Goal: Book appointment/travel/reservation

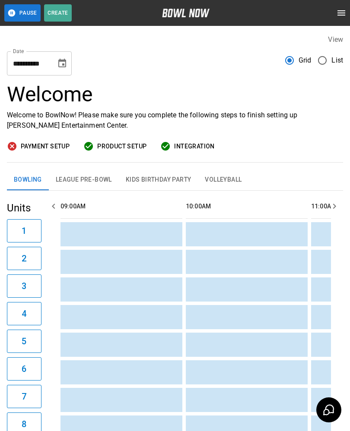
scroll to position [0, 876]
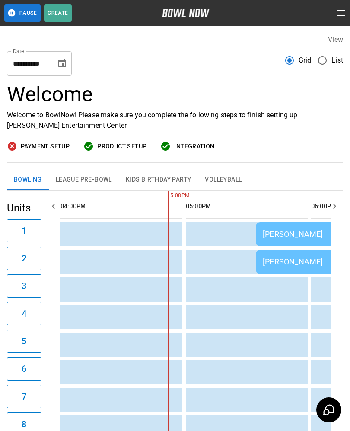
click at [276, 237] on div "[PERSON_NAME]" at bounding box center [316, 234] width 109 height 9
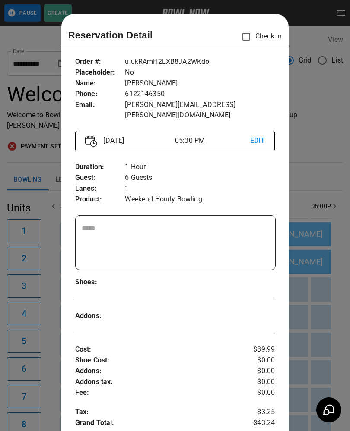
scroll to position [14, 0]
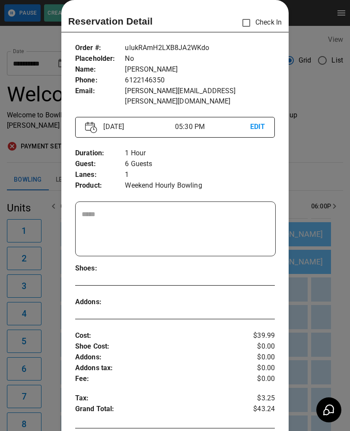
click at [329, 153] on div at bounding box center [175, 215] width 350 height 431
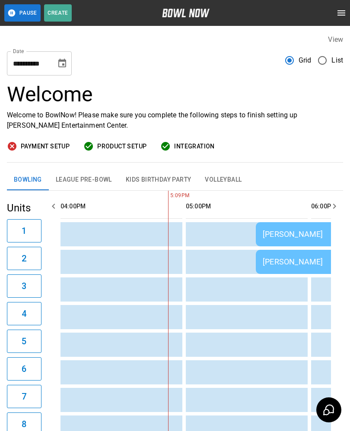
click at [286, 270] on td "[PERSON_NAME]" at bounding box center [316, 262] width 123 height 24
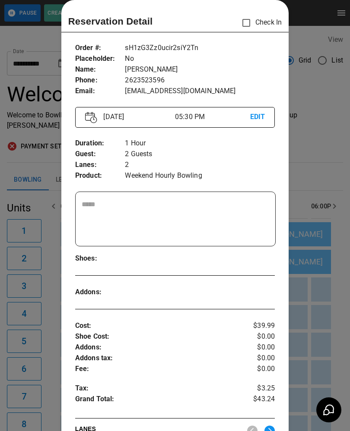
click at [47, 164] on div at bounding box center [175, 215] width 350 height 431
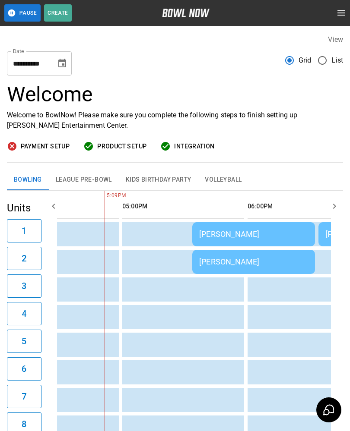
scroll to position [0, 0]
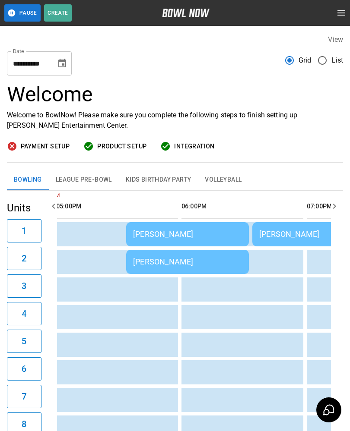
click at [278, 238] on div "[PERSON_NAME]" at bounding box center [329, 234] width 140 height 9
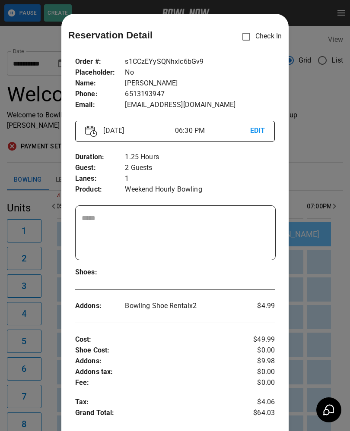
scroll to position [14, 0]
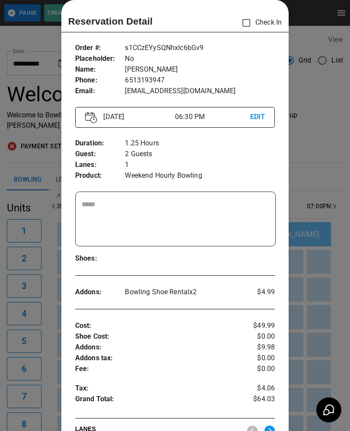
click at [316, 272] on div at bounding box center [175, 215] width 350 height 431
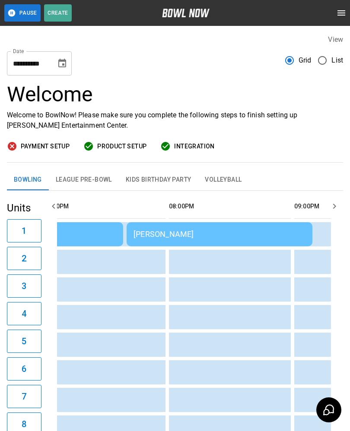
scroll to position [0, 1303]
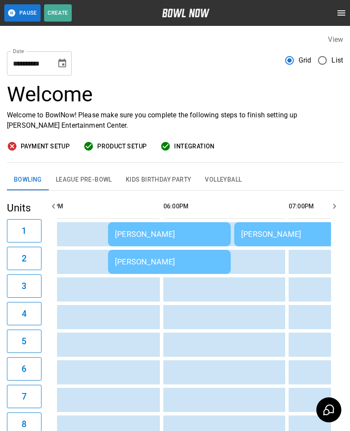
click at [214, 239] on td "[PERSON_NAME]" at bounding box center [169, 234] width 123 height 24
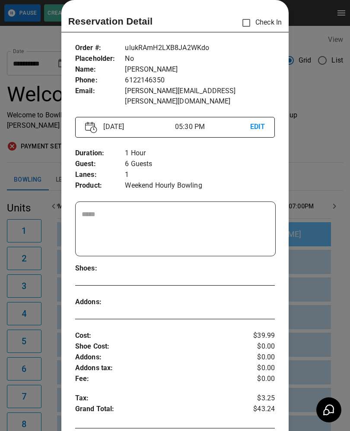
click at [329, 307] on div at bounding box center [175, 215] width 350 height 431
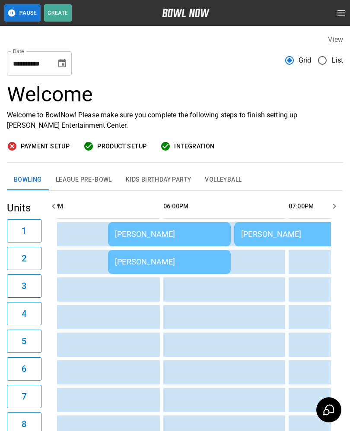
click at [211, 259] on div "[PERSON_NAME]" at bounding box center [169, 261] width 109 height 9
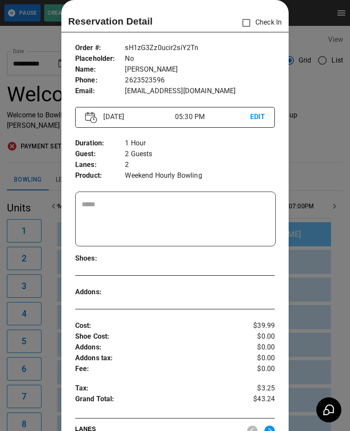
click at [318, 317] on div at bounding box center [175, 215] width 350 height 431
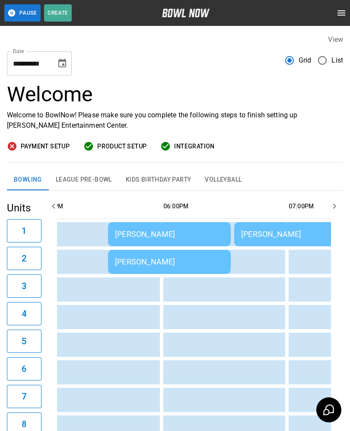
click at [277, 233] on div "[PERSON_NAME]" at bounding box center [311, 234] width 140 height 9
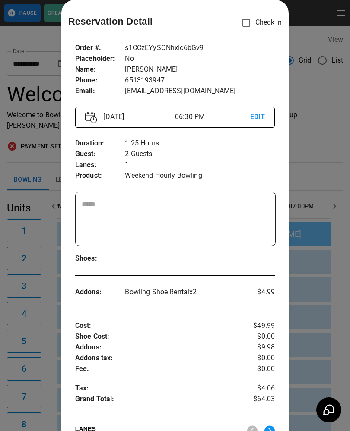
click at [323, 324] on div at bounding box center [175, 215] width 350 height 431
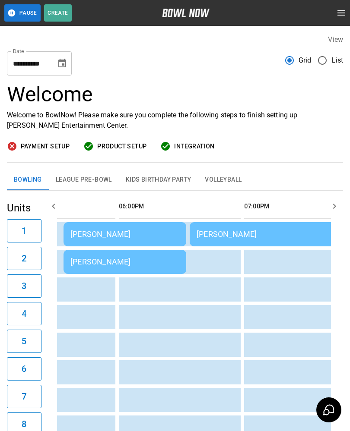
scroll to position [0, 1064]
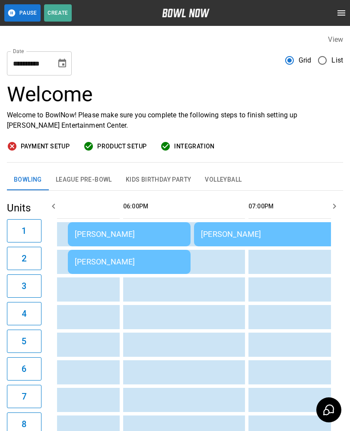
click at [100, 262] on div "[PERSON_NAME]" at bounding box center [129, 261] width 109 height 9
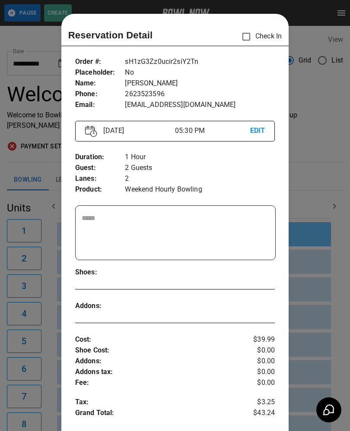
scroll to position [0, 0]
click at [33, 268] on div at bounding box center [175, 215] width 350 height 431
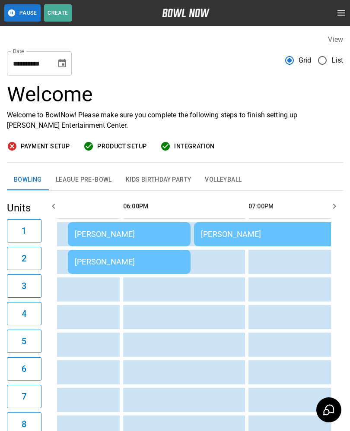
click at [91, 243] on td "[PERSON_NAME]" at bounding box center [129, 234] width 123 height 24
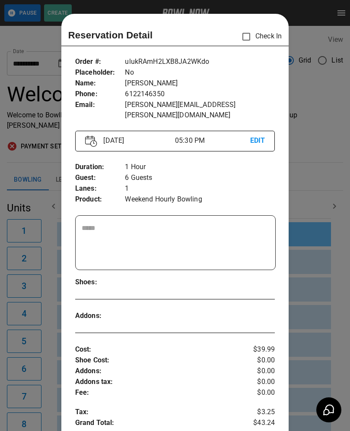
scroll to position [14, 0]
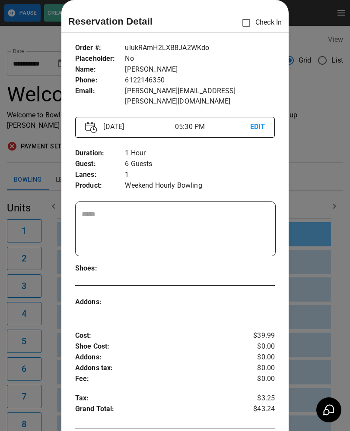
click at [35, 229] on div at bounding box center [175, 215] width 350 height 431
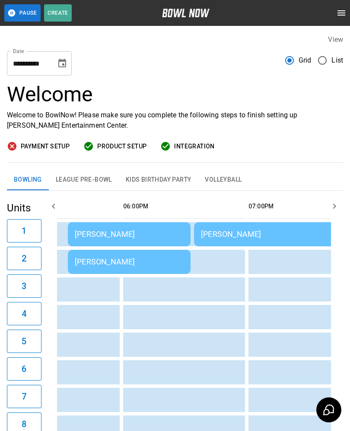
click at [89, 231] on div "[PERSON_NAME]" at bounding box center [129, 234] width 109 height 9
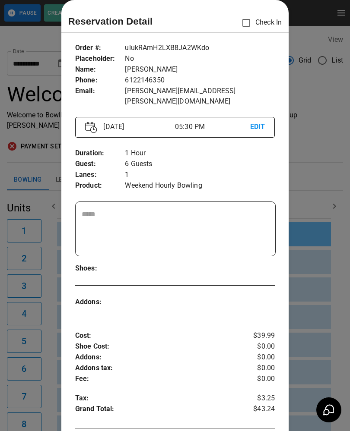
click at [37, 254] on div at bounding box center [175, 215] width 350 height 431
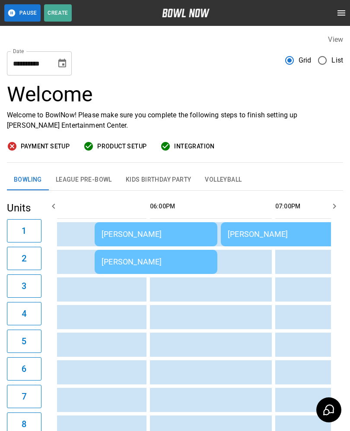
scroll to position [0, 1032]
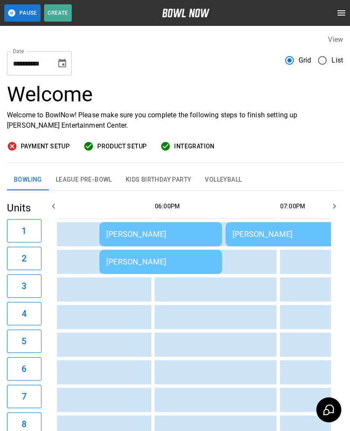
click at [129, 267] on td "[PERSON_NAME]" at bounding box center [160, 262] width 123 height 24
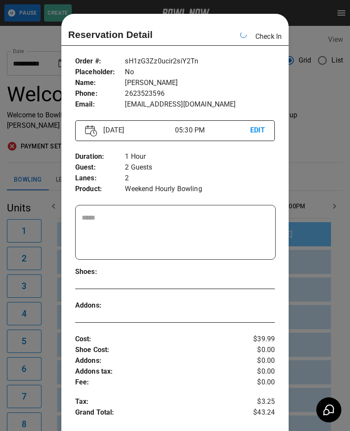
scroll to position [0, 1001]
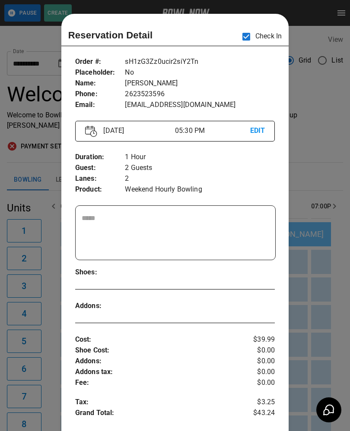
click at [37, 52] on div at bounding box center [175, 215] width 350 height 431
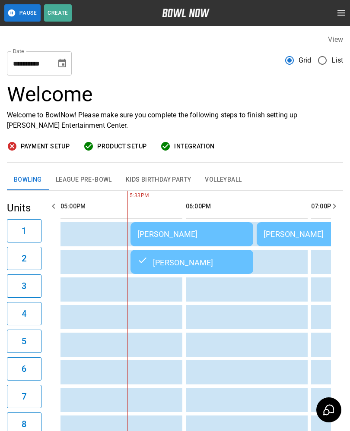
click at [166, 228] on td "[PERSON_NAME]" at bounding box center [191, 234] width 123 height 24
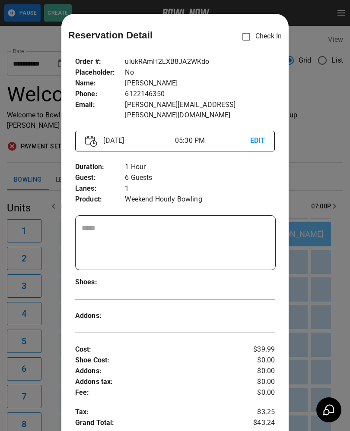
scroll to position [0, 0]
click at [35, 315] on div at bounding box center [175, 215] width 350 height 431
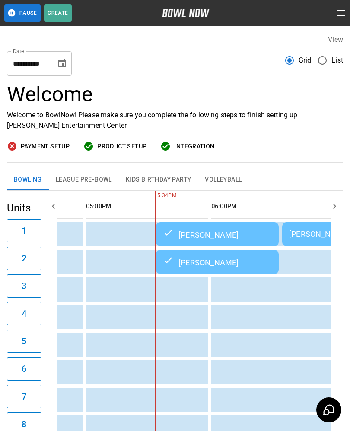
scroll to position [0, 1047]
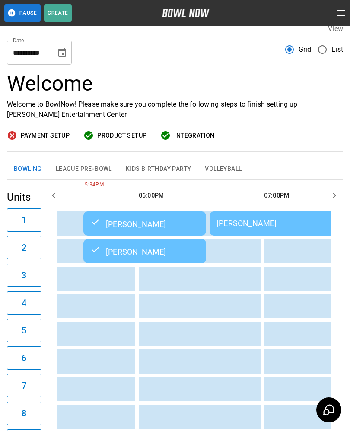
click at [243, 275] on td "sticky table" at bounding box center [255, 279] width 28 height 24
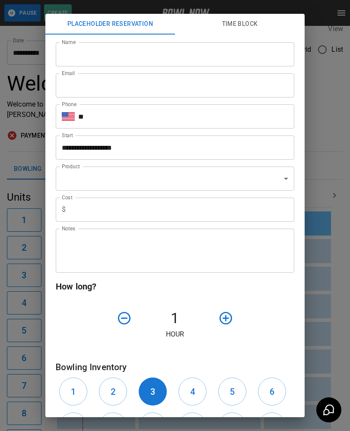
scroll to position [12, 0]
click at [32, 244] on div "**********" at bounding box center [175, 215] width 350 height 431
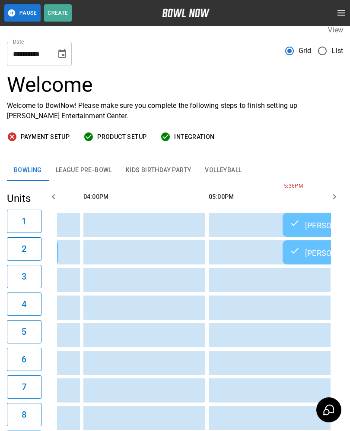
scroll to position [0, 817]
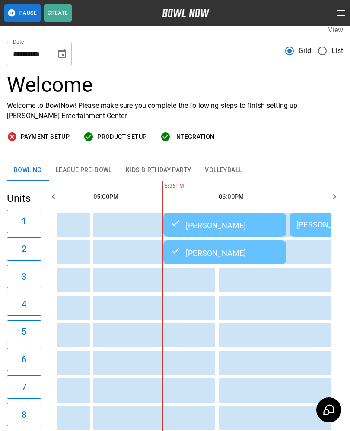
click at [75, 171] on button "League Pre-Bowl" at bounding box center [84, 170] width 70 height 21
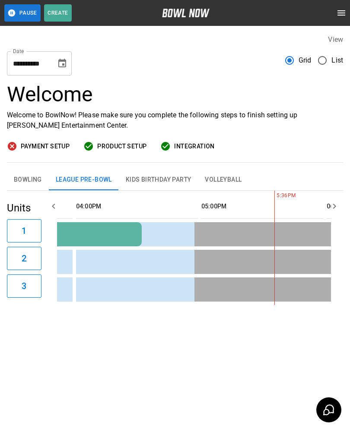
click at [191, 277] on td "sticky table" at bounding box center [190, 289] width 28 height 24
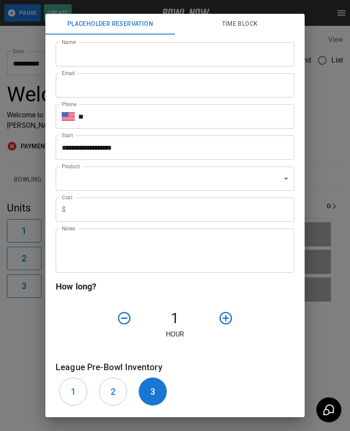
click at [327, 183] on div "**********" at bounding box center [175, 215] width 350 height 431
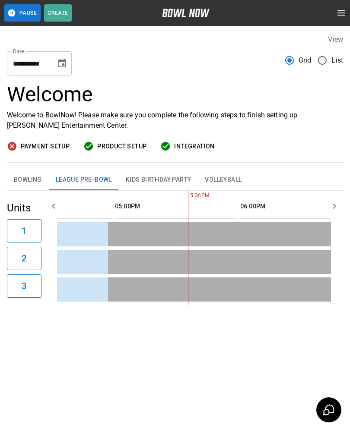
click at [25, 181] on button "Bowling" at bounding box center [28, 180] width 42 height 21
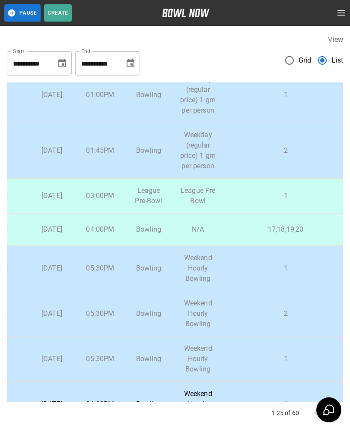
click at [123, 291] on td "05:30PM" at bounding box center [100, 268] width 48 height 45
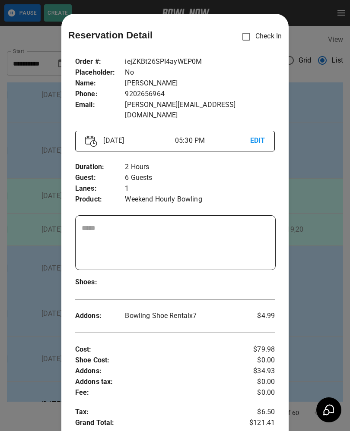
scroll to position [0, 0]
click at [19, 257] on div at bounding box center [175, 215] width 350 height 431
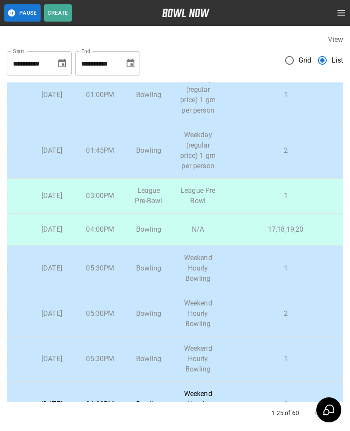
click at [32, 421] on div "1-25 of 60" at bounding box center [175, 413] width 336 height 22
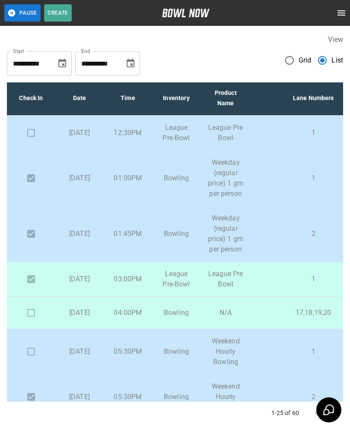
scroll to position [2, 0]
click at [31, 142] on td at bounding box center [31, 132] width 48 height 35
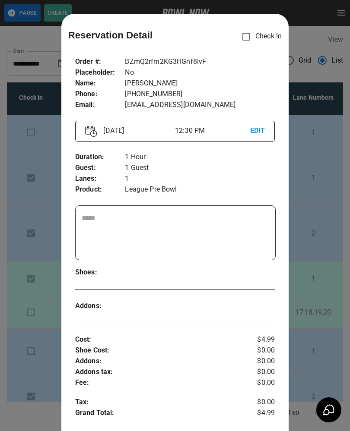
scroll to position [14, 0]
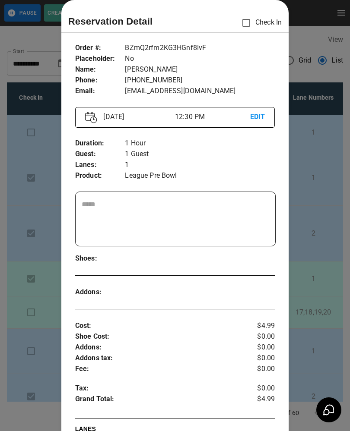
click at [46, 220] on div at bounding box center [175, 215] width 350 height 431
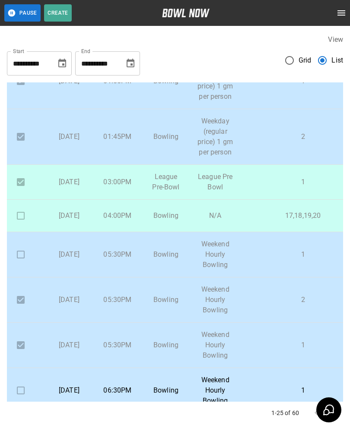
scroll to position [99, 11]
click at [85, 259] on p "[DATE]" at bounding box center [68, 254] width 35 height 10
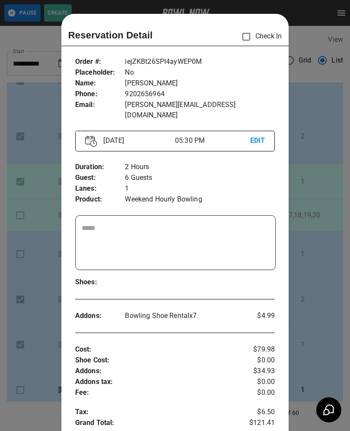
scroll to position [14, 0]
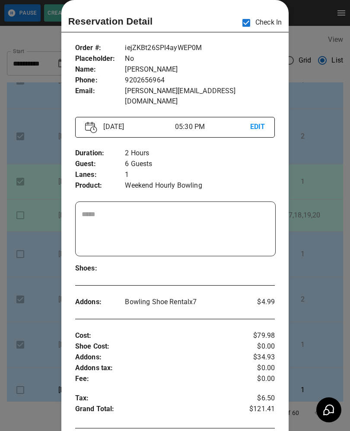
click at [325, 253] on div at bounding box center [175, 215] width 350 height 431
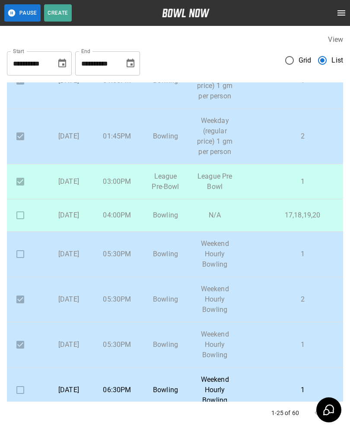
click at [214, 270] on p "Weekend Hourly Bowling" at bounding box center [214, 254] width 36 height 31
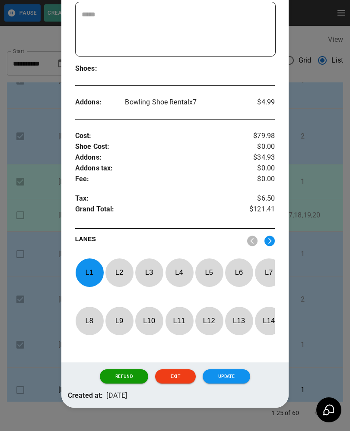
scroll to position [213, 0]
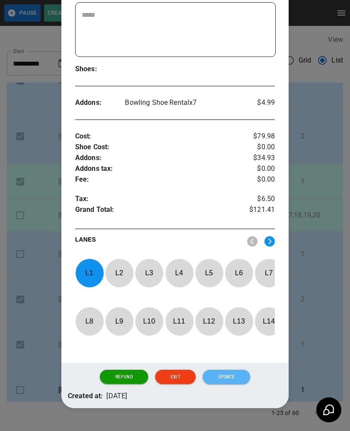
click at [237, 372] on button "Update" at bounding box center [225, 377] width 47 height 15
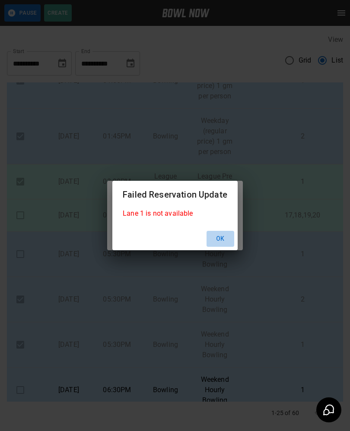
click at [224, 247] on button "Ok" at bounding box center [220, 239] width 28 height 16
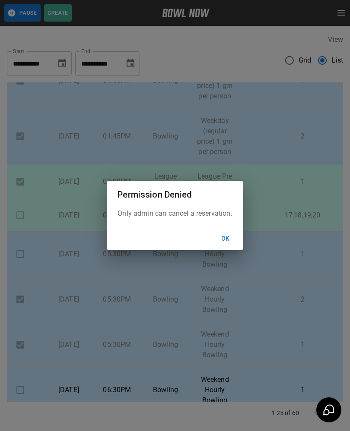
click at [228, 247] on button "Ok" at bounding box center [225, 239] width 28 height 16
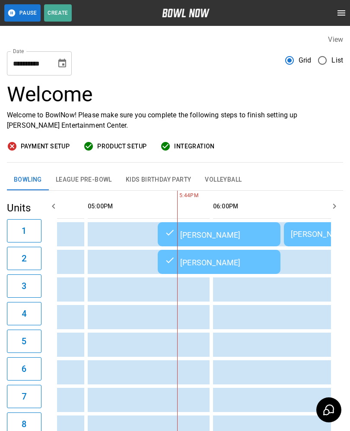
scroll to position [0, 964]
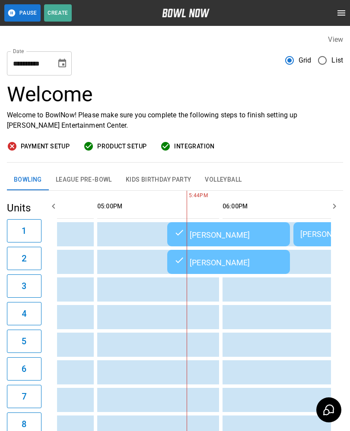
click at [266, 113] on p "Welcome to BowlNow! Please make sure you complete the following steps to finish…" at bounding box center [175, 120] width 336 height 21
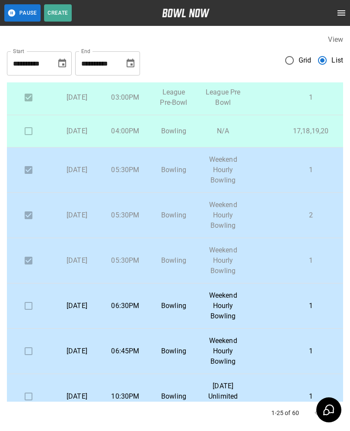
click at [131, 193] on td "05:30PM" at bounding box center [125, 170] width 48 height 45
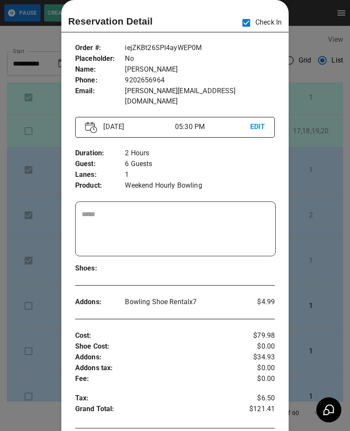
click at [328, 187] on div at bounding box center [175, 215] width 350 height 431
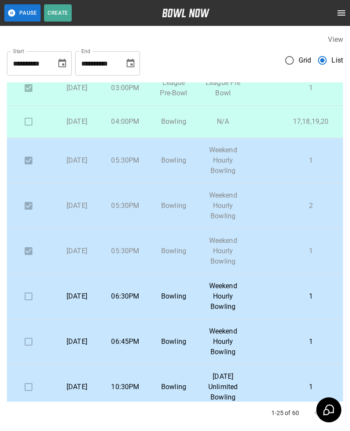
click at [126, 302] on p "06:30PM" at bounding box center [125, 296] width 35 height 10
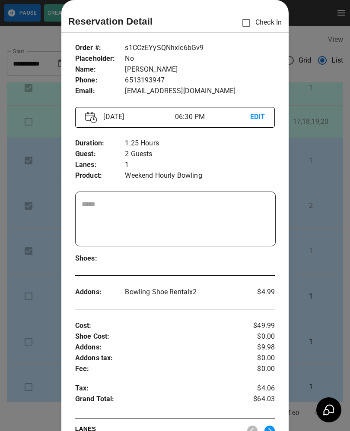
click at [36, 339] on div at bounding box center [175, 215] width 350 height 431
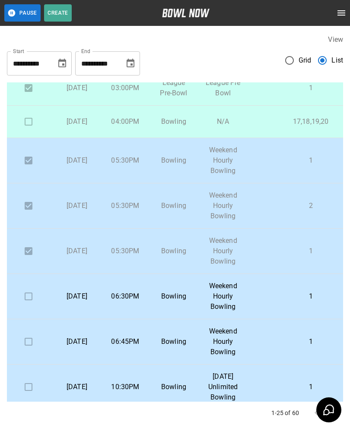
click at [127, 347] on p "06:45PM" at bounding box center [125, 342] width 35 height 10
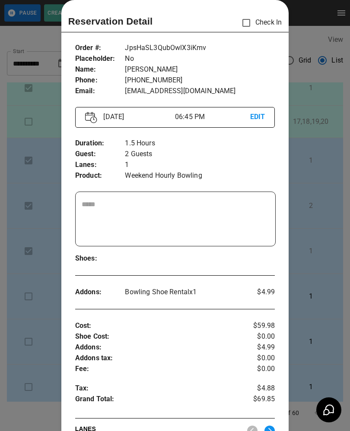
click at [28, 318] on div at bounding box center [175, 215] width 350 height 431
